Goal: Obtain resource: Obtain resource

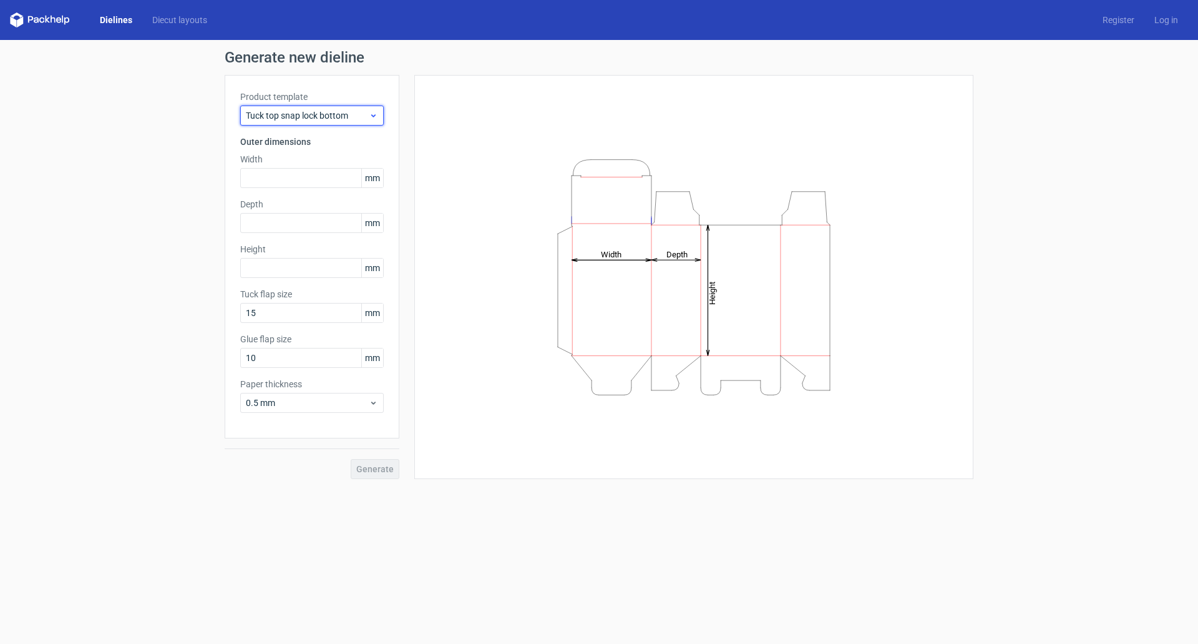
click at [325, 105] on div "Tuck top snap lock bottom" at bounding box center [312, 115] width 144 height 20
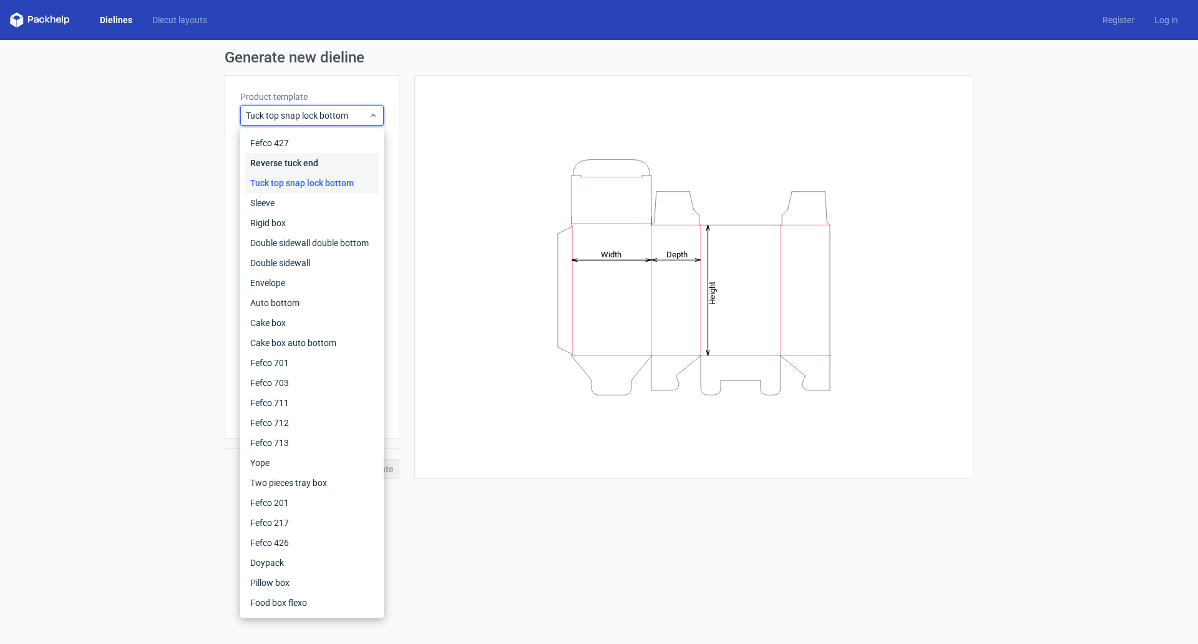
click at [295, 164] on div "Reverse tuck end" at bounding box center [312, 163] width 134 height 20
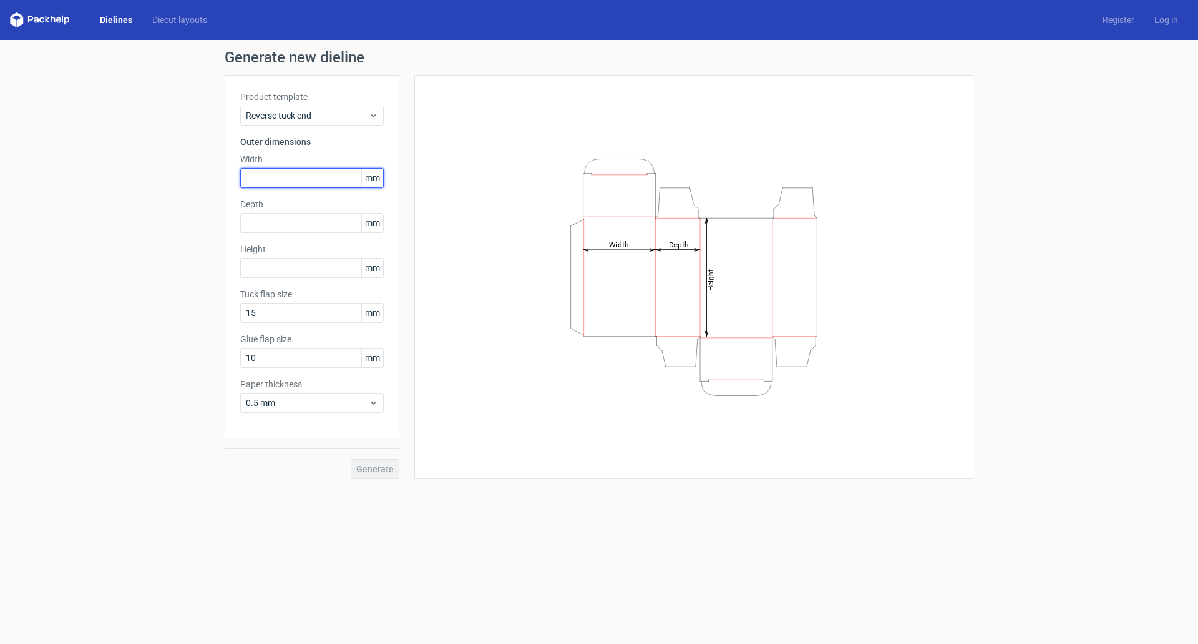
click at [270, 174] on input "text" at bounding box center [312, 178] width 144 height 20
type input "172"
click at [277, 267] on input "text" at bounding box center [312, 268] width 144 height 20
type input "229"
click at [265, 222] on input "text" at bounding box center [312, 223] width 144 height 20
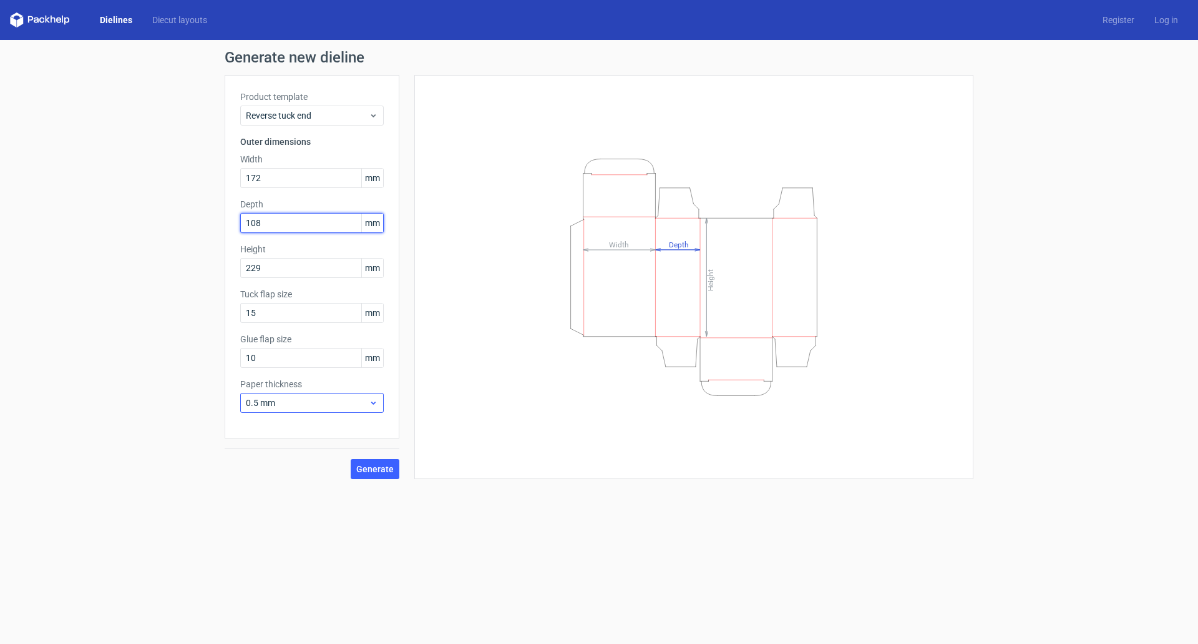
type input "108"
click at [296, 406] on span "0.5 mm" at bounding box center [307, 402] width 123 height 12
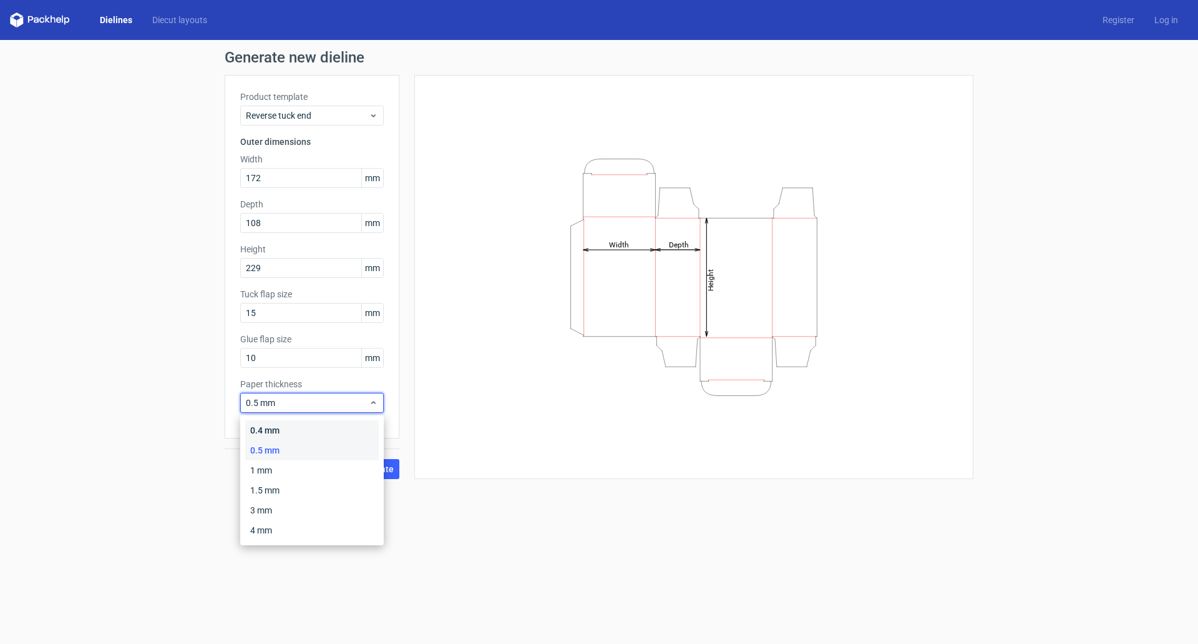
click at [291, 431] on div "0.4 mm" at bounding box center [312, 430] width 134 height 20
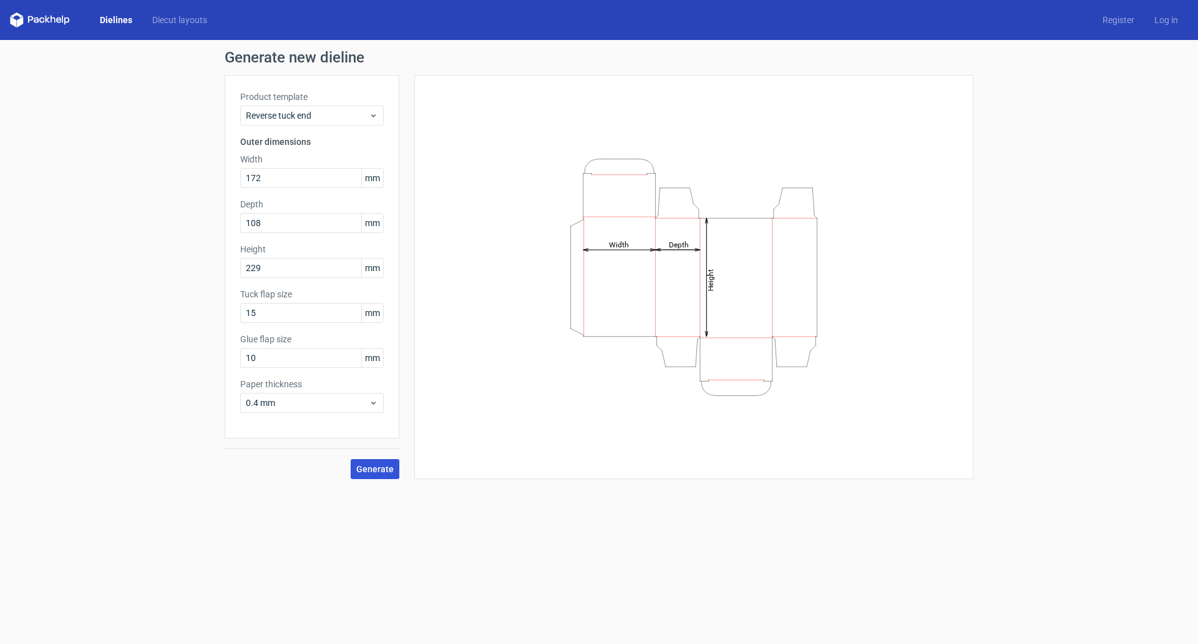
click at [374, 466] on span "Generate" at bounding box center [374, 468] width 37 height 9
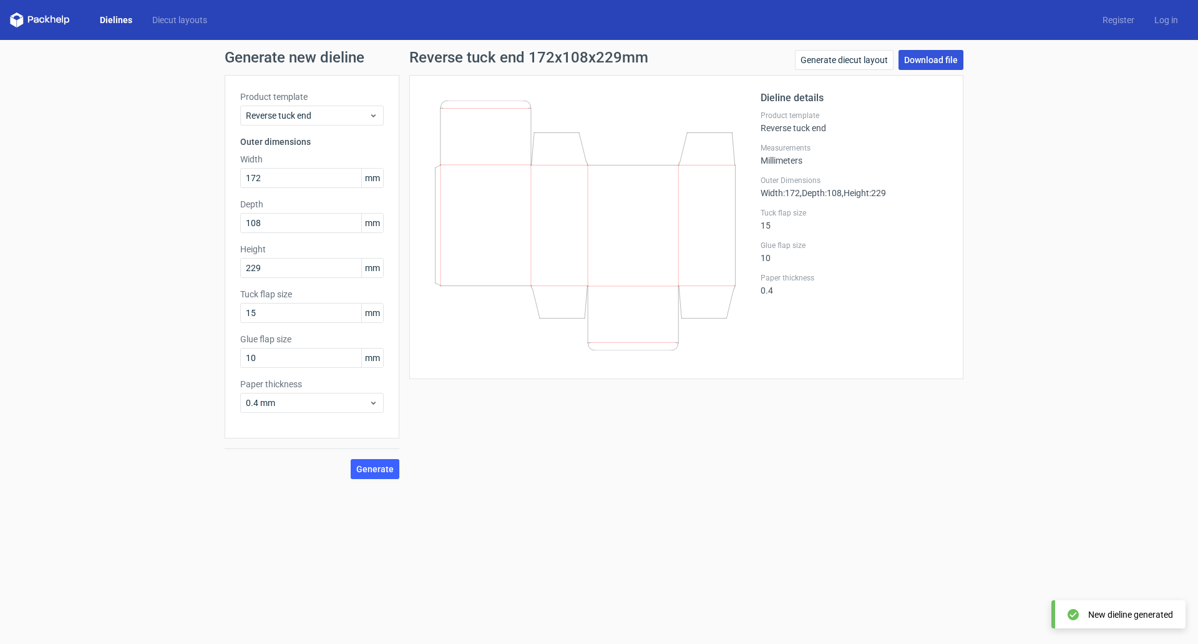
click at [936, 62] on link "Download file" at bounding box center [931, 60] width 65 height 20
